Goal: Task Accomplishment & Management: Use online tool/utility

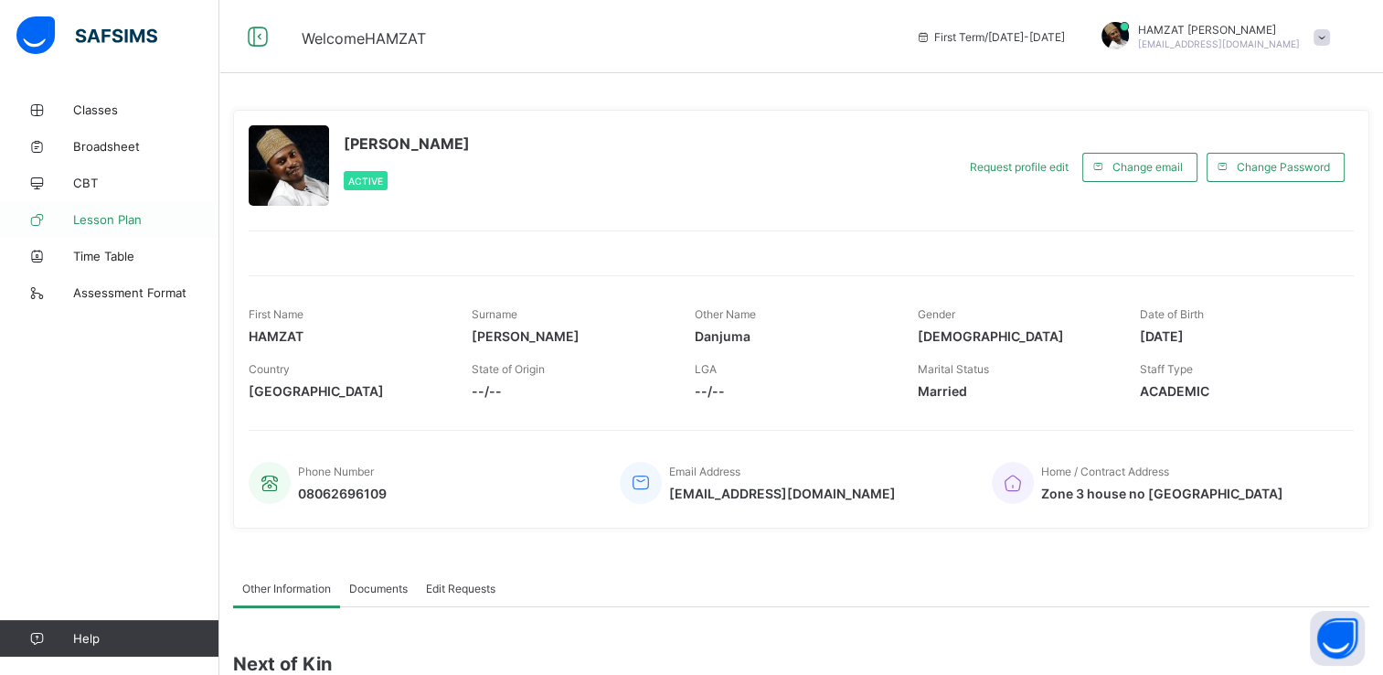
click at [121, 217] on span "Lesson Plan" at bounding box center [146, 219] width 146 height 15
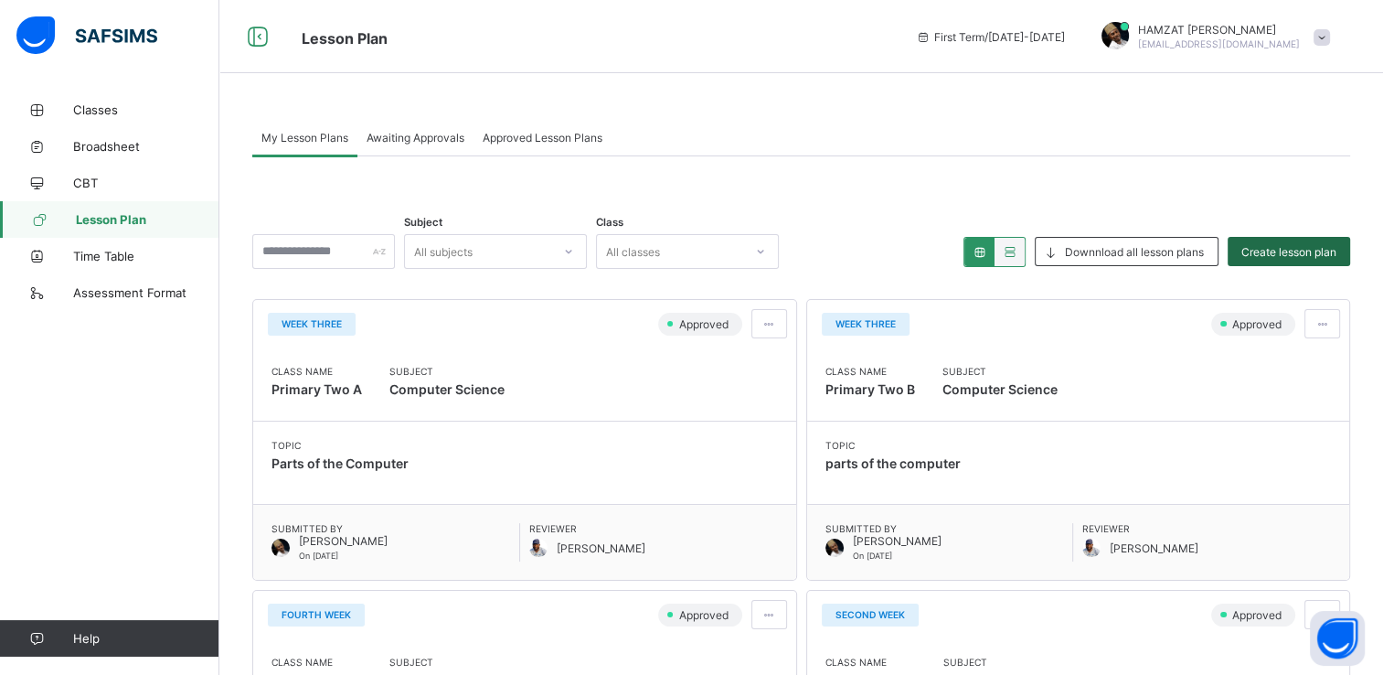
click at [1291, 252] on span "Create lesson plan" at bounding box center [1289, 252] width 95 height 14
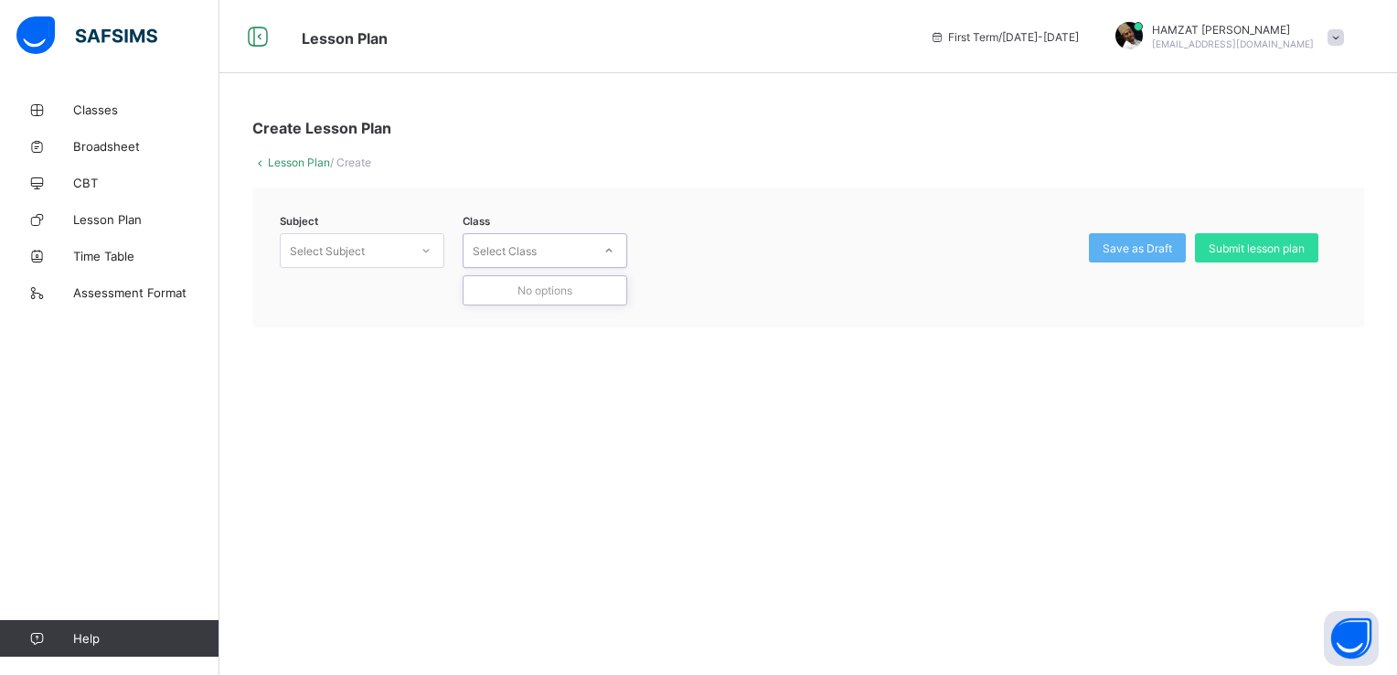
click at [580, 258] on div "Select Class" at bounding box center [528, 251] width 128 height 26
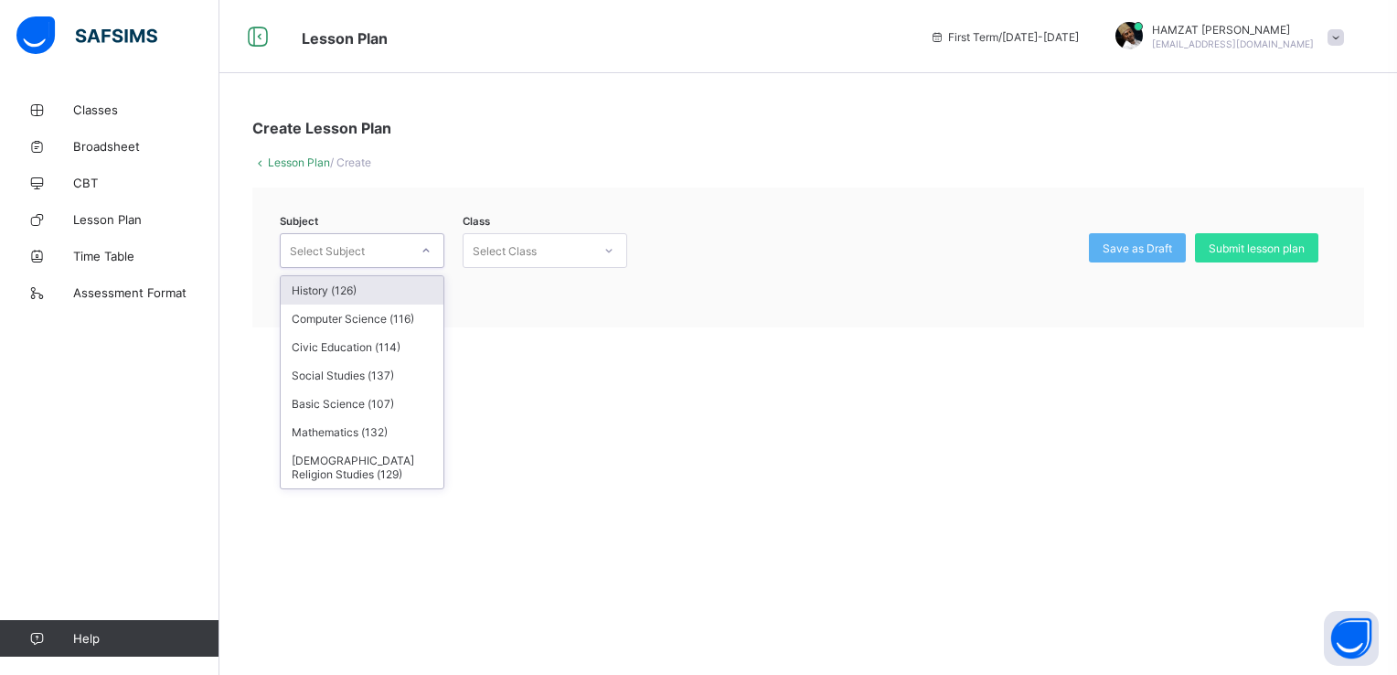
click at [336, 251] on div "Select Subject" at bounding box center [327, 250] width 75 height 35
click at [371, 407] on div "Basic Science (107)" at bounding box center [362, 404] width 163 height 28
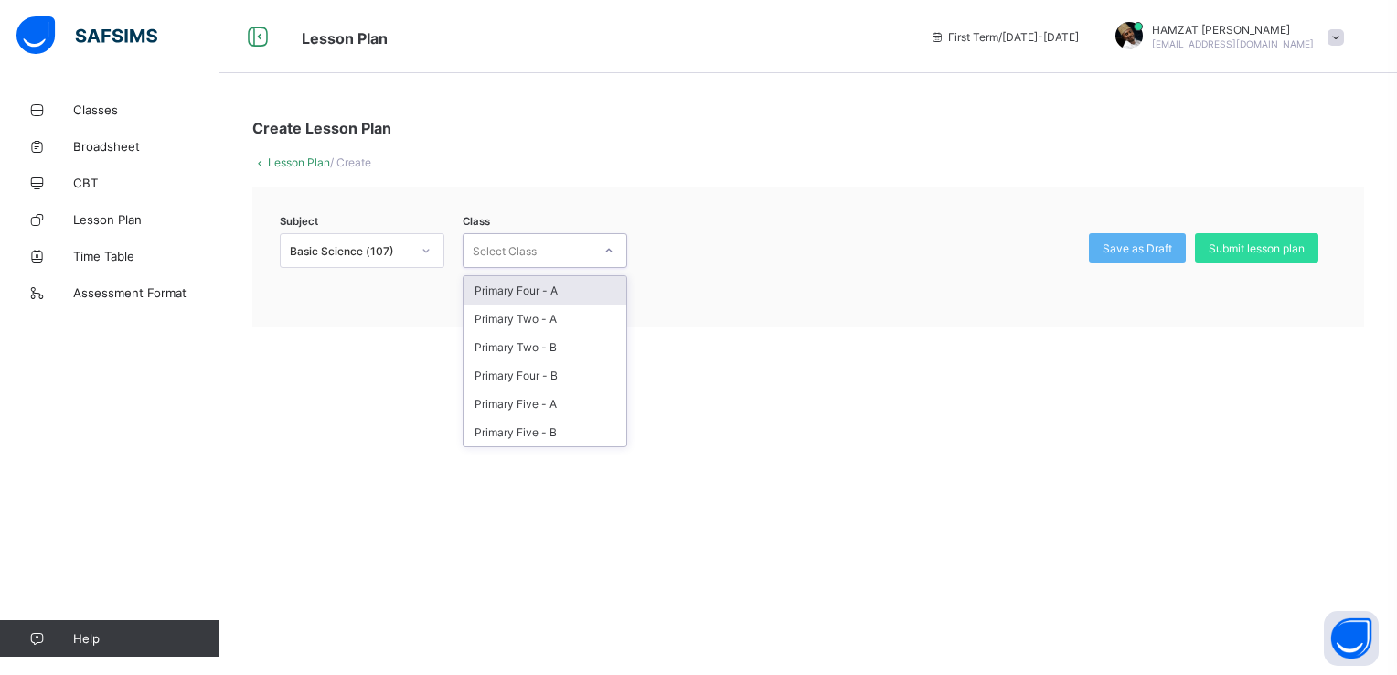
click at [606, 252] on icon at bounding box center [608, 250] width 11 height 18
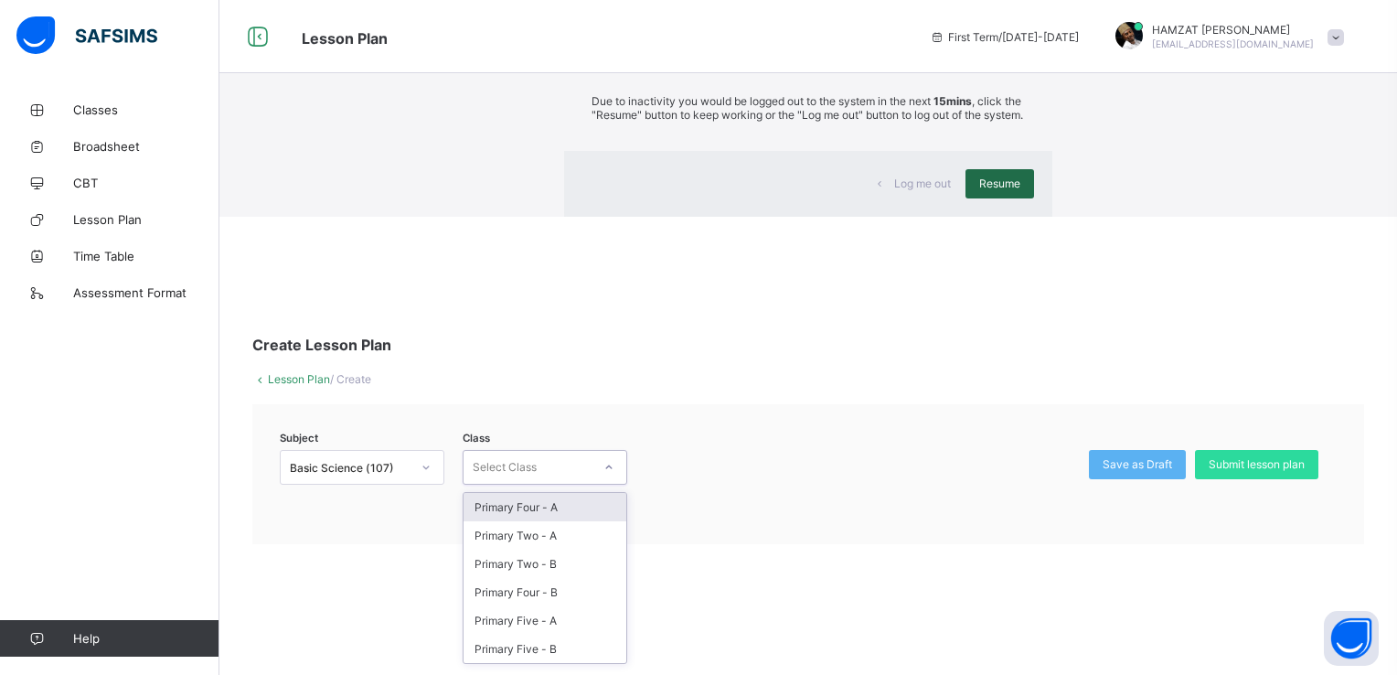
click at [979, 190] on span "Resume" at bounding box center [999, 183] width 41 height 14
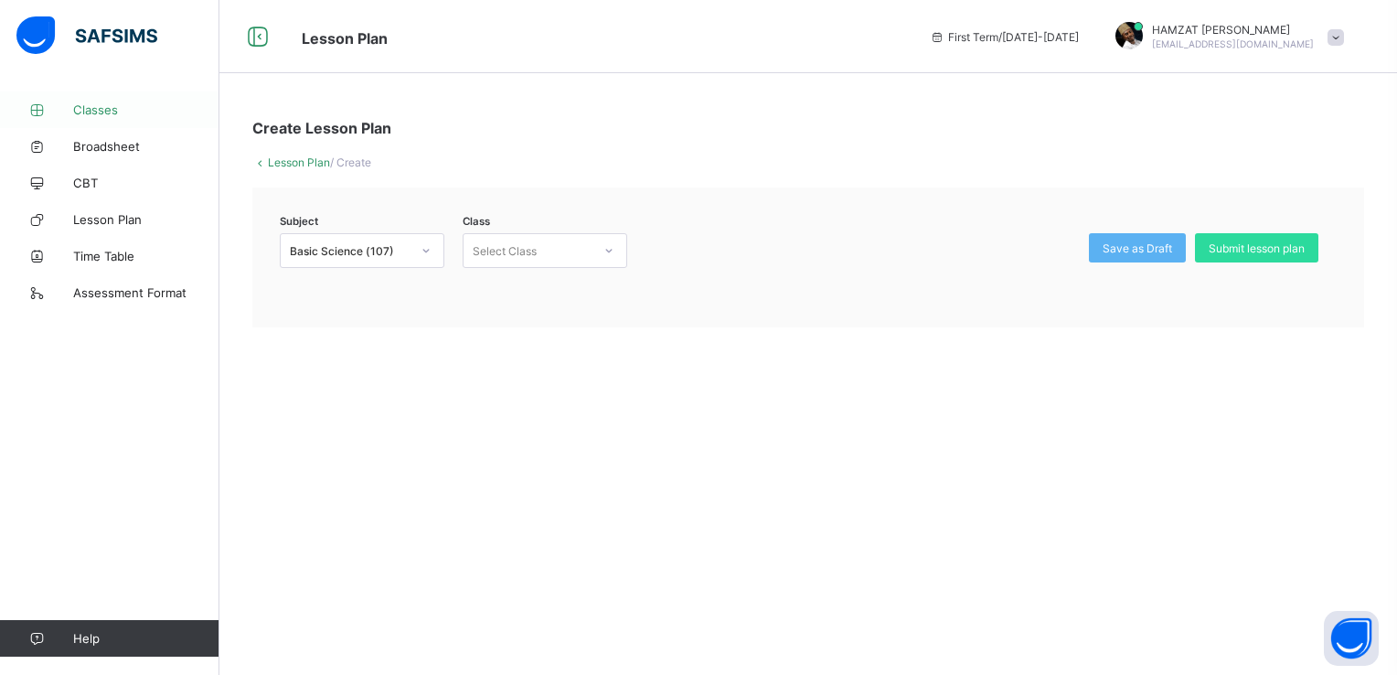
click at [92, 112] on span "Classes" at bounding box center [146, 109] width 146 height 15
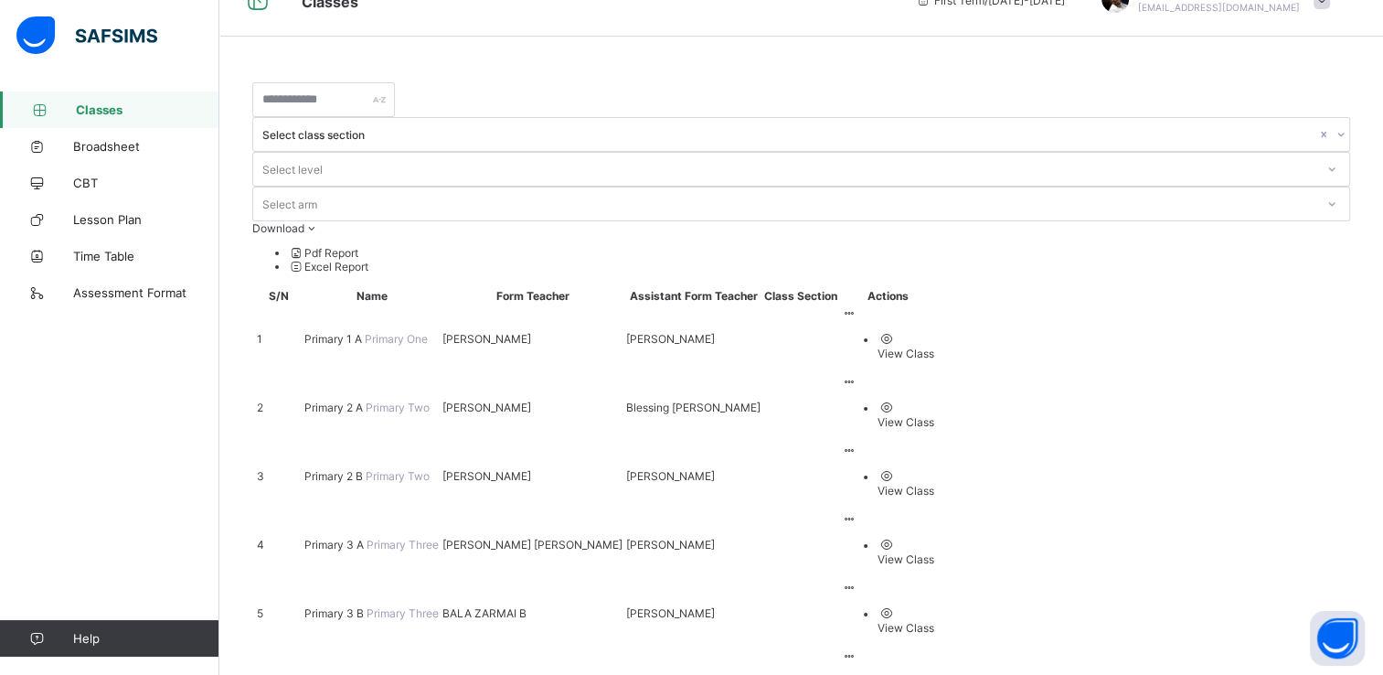
scroll to position [39, 0]
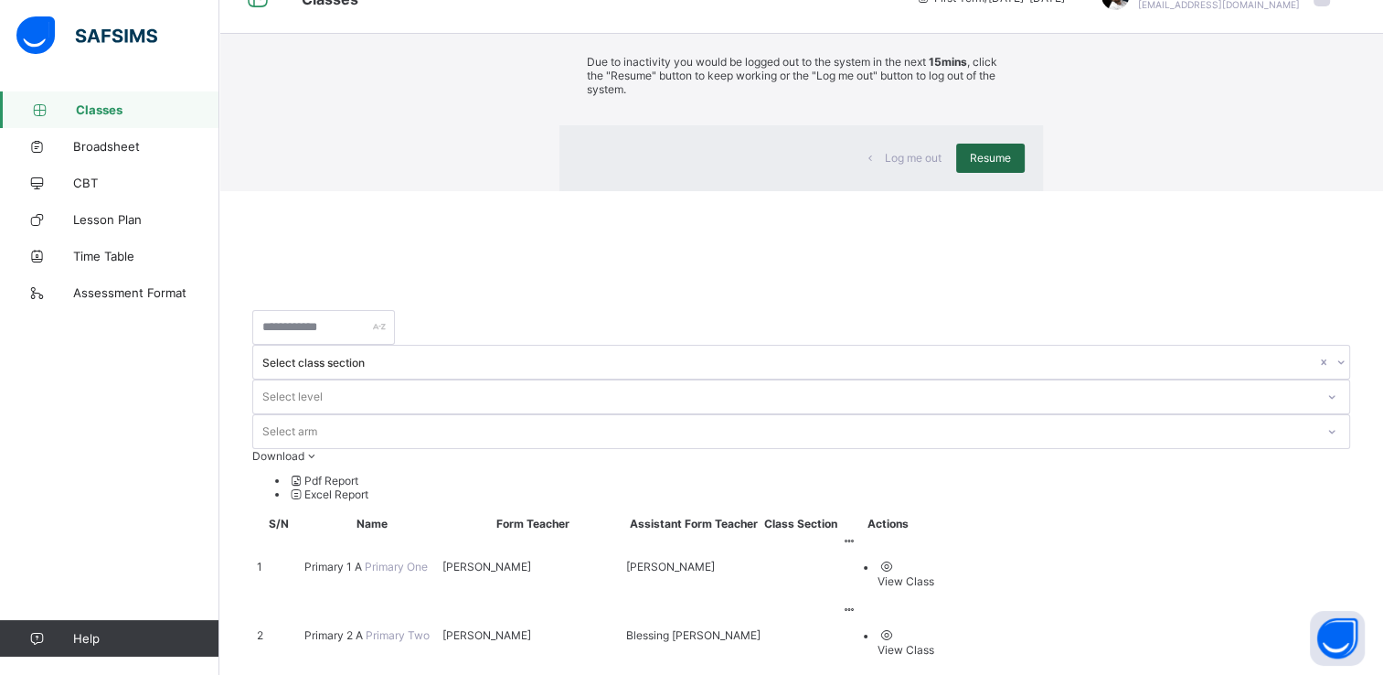
click at [970, 165] on span "Resume" at bounding box center [990, 158] width 41 height 14
